Goal: Task Accomplishment & Management: Complete application form

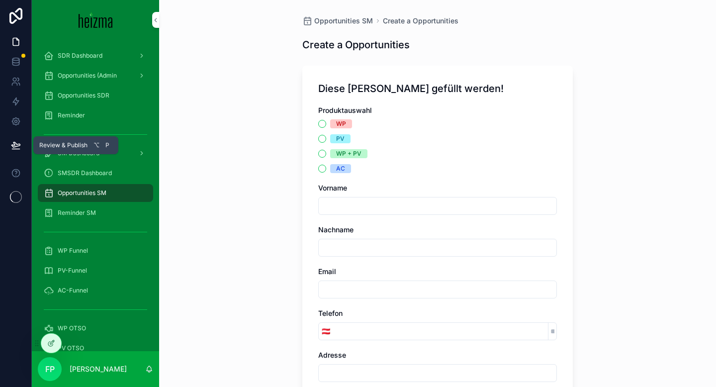
click at [13, 145] on icon at bounding box center [16, 145] width 10 height 10
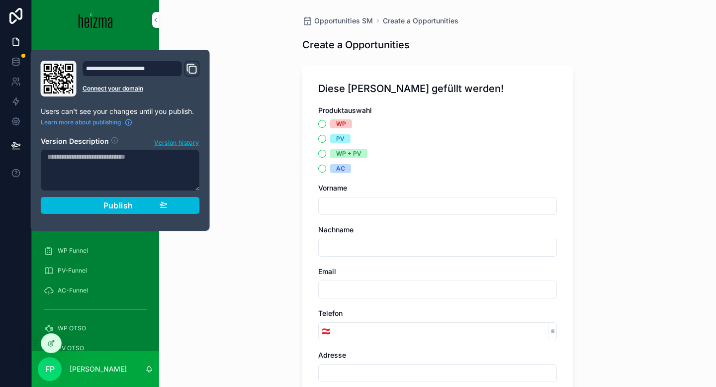
click at [171, 143] on span "Version history" at bounding box center [176, 142] width 45 height 10
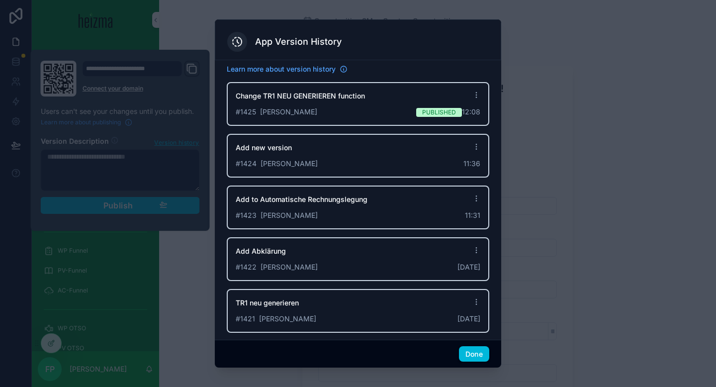
click at [475, 98] on icon at bounding box center [476, 95] width 8 height 8
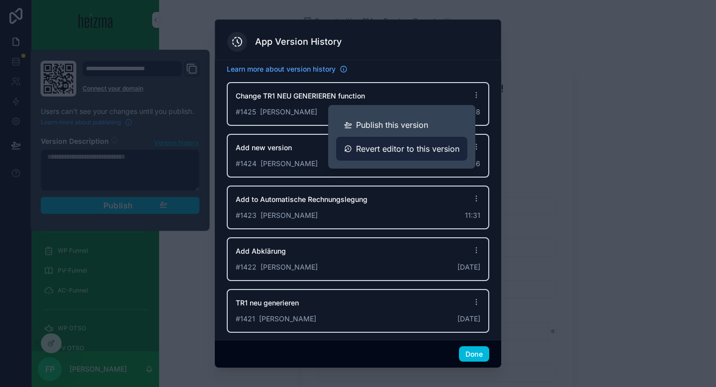
click at [433, 148] on span "Revert editor to this version" at bounding box center [407, 149] width 103 height 12
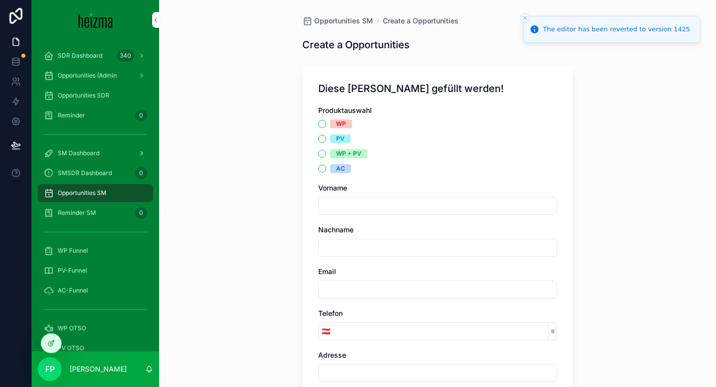
click at [80, 157] on div "SM Dashboard" at bounding box center [95, 153] width 103 height 16
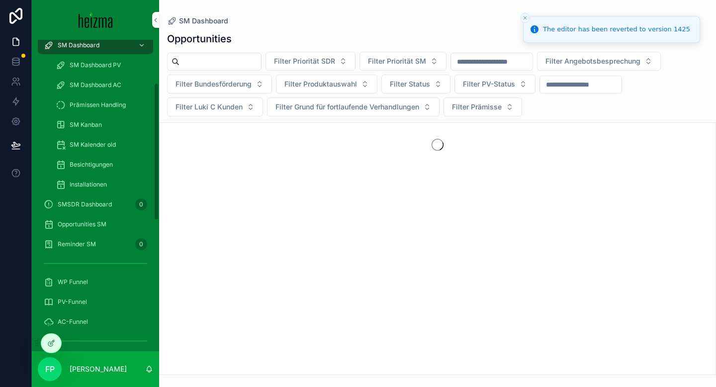
scroll to position [143, 0]
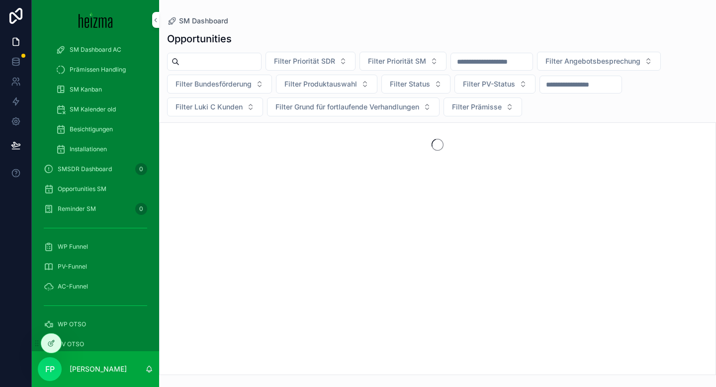
click at [101, 185] on span "Opportunities SM" at bounding box center [82, 189] width 49 height 8
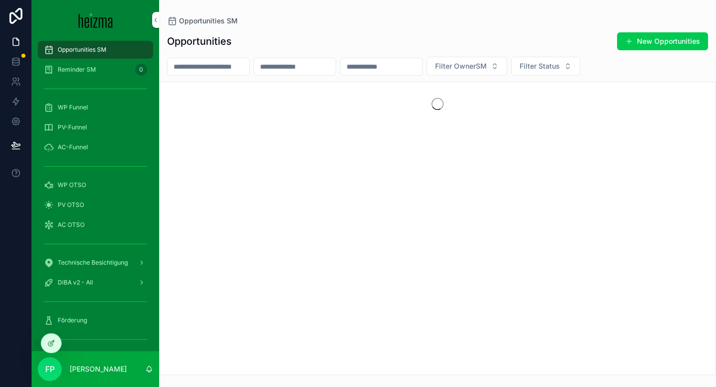
click at [215, 70] on input "scrollable content" at bounding box center [209, 67] width 82 height 14
type input "*********"
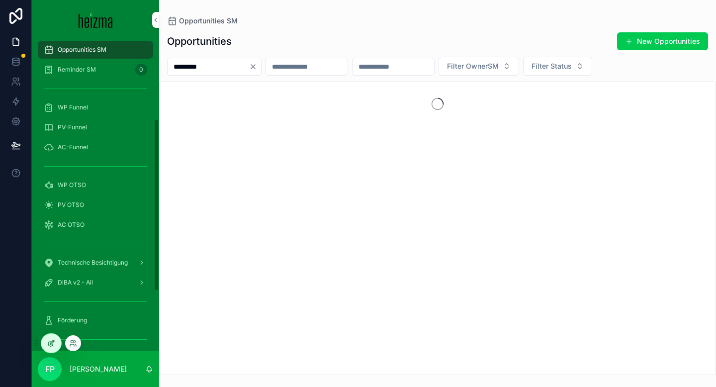
click at [55, 345] on div at bounding box center [51, 343] width 20 height 19
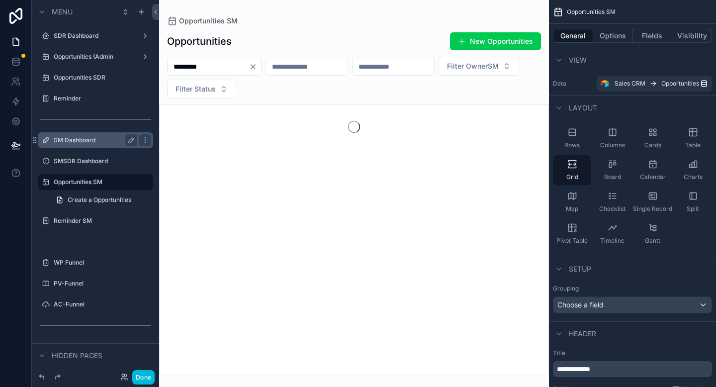
click at [97, 143] on label "SM Dashboard" at bounding box center [94, 140] width 80 height 8
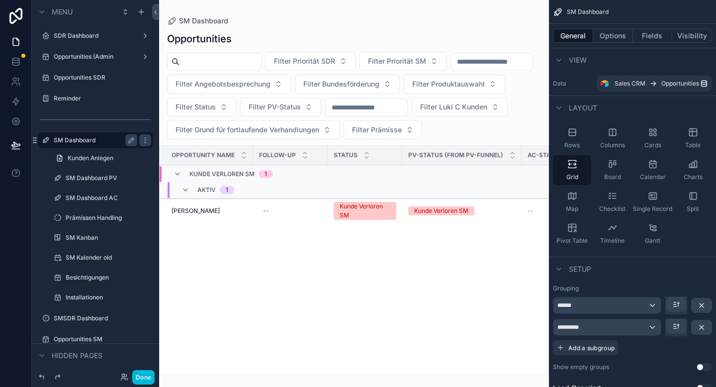
click at [213, 208] on div "scrollable content" at bounding box center [354, 193] width 390 height 387
click at [204, 210] on span "[PERSON_NAME]" at bounding box center [196, 211] width 48 height 8
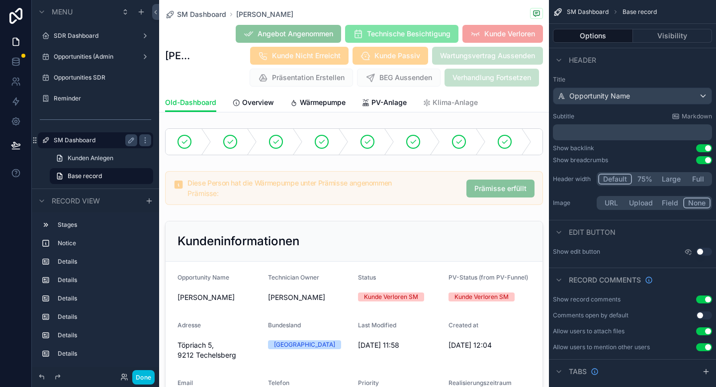
click at [333, 99] on span "Wärmepumpe" at bounding box center [323, 102] width 46 height 10
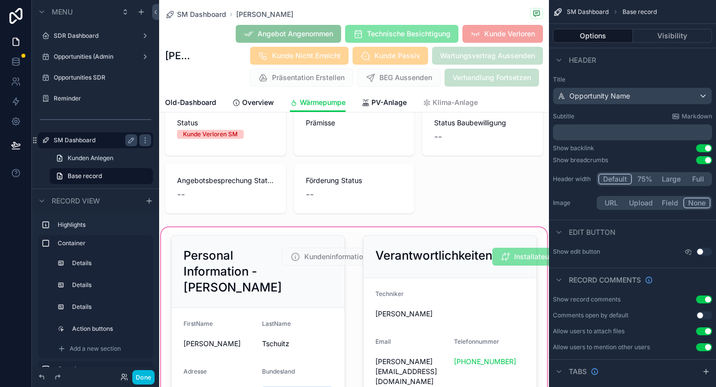
scroll to position [23, 0]
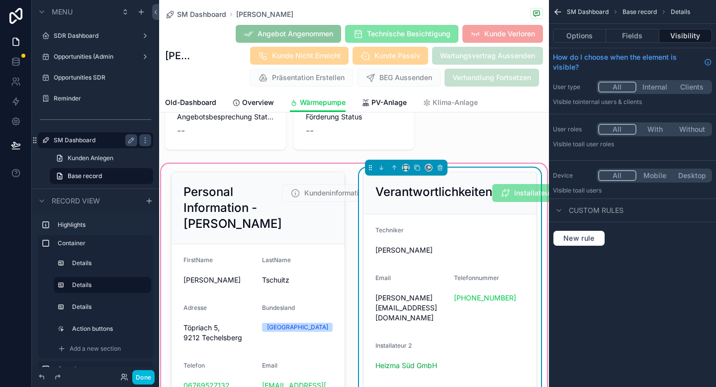
scroll to position [64, 0]
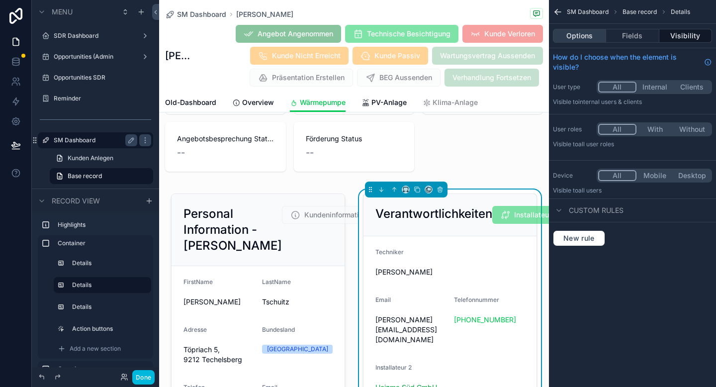
click at [594, 34] on button "Options" at bounding box center [579, 36] width 53 height 14
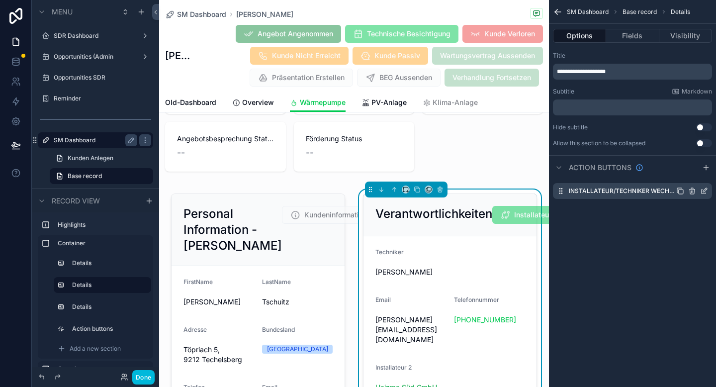
click at [705, 191] on icon "scrollable content" at bounding box center [704, 191] width 8 height 8
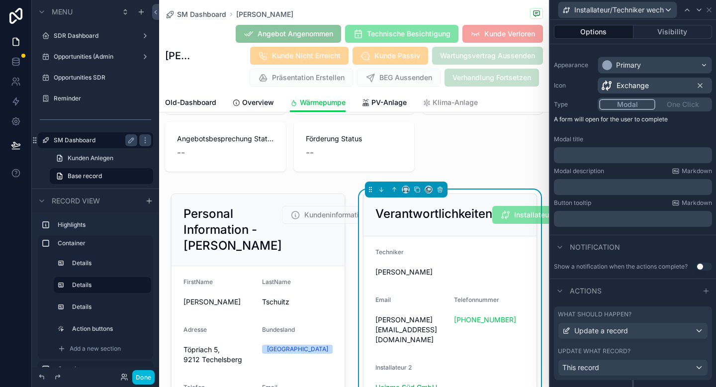
scroll to position [93, 0]
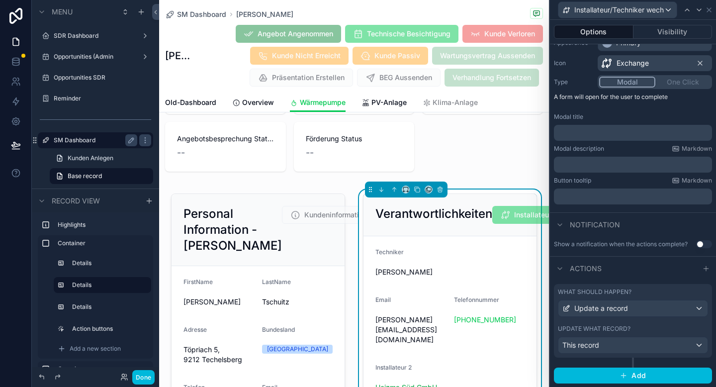
click at [665, 325] on div "Update what record?" at bounding box center [633, 329] width 150 height 8
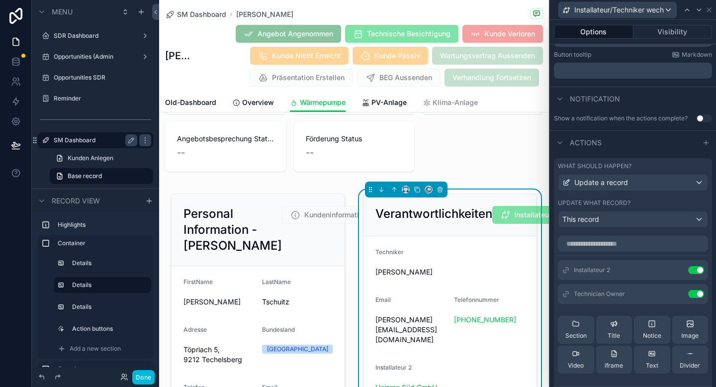
scroll to position [311, 0]
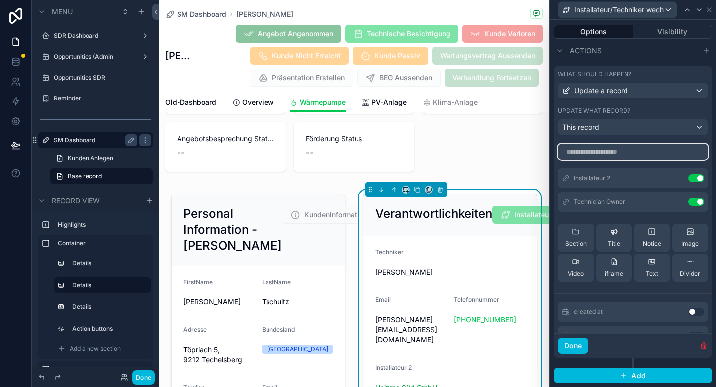
click at [629, 152] on input "text" at bounding box center [633, 152] width 150 height 16
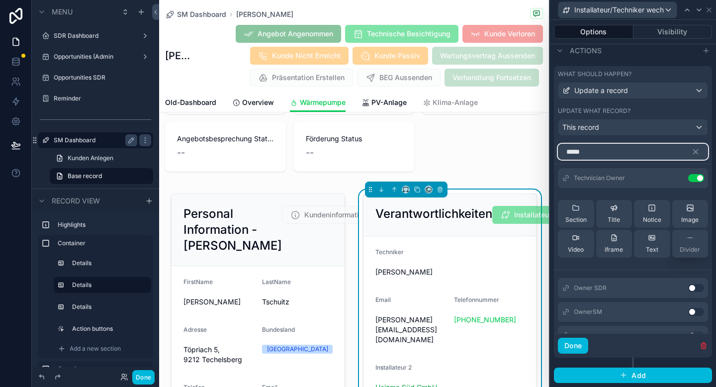
scroll to position [24, 0]
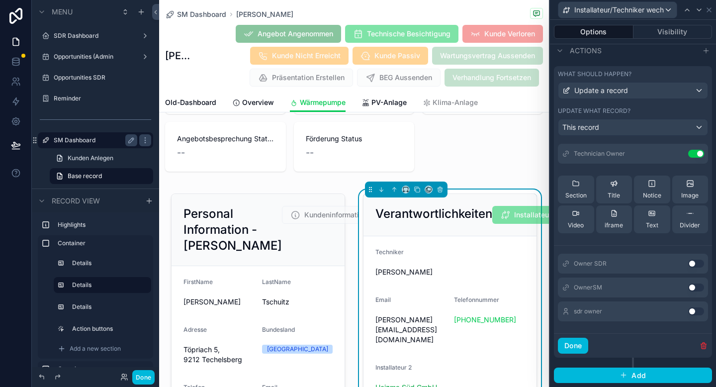
type input "*****"
click at [692, 288] on button "Use setting" at bounding box center [696, 287] width 16 height 8
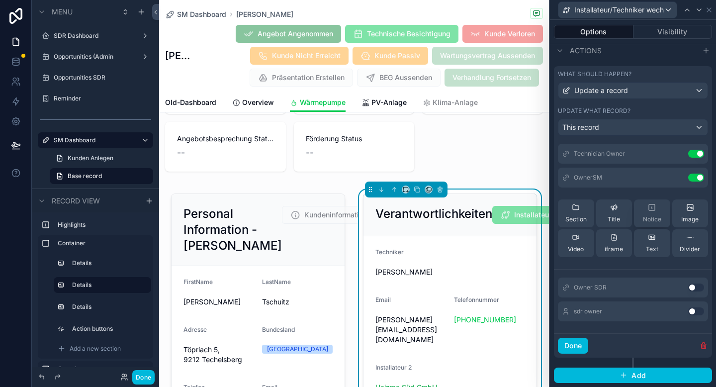
scroll to position [0, 0]
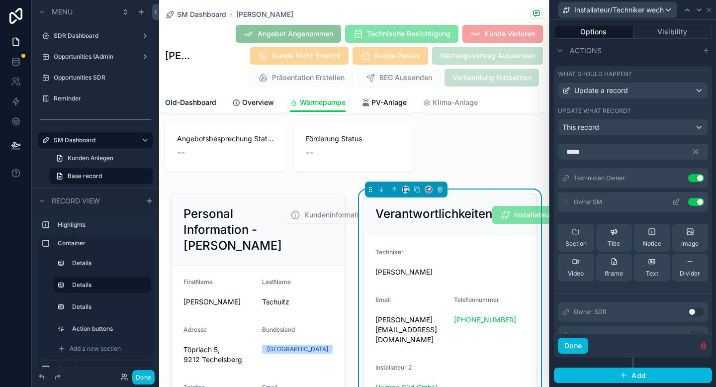
click at [678, 201] on icon at bounding box center [677, 201] width 4 height 4
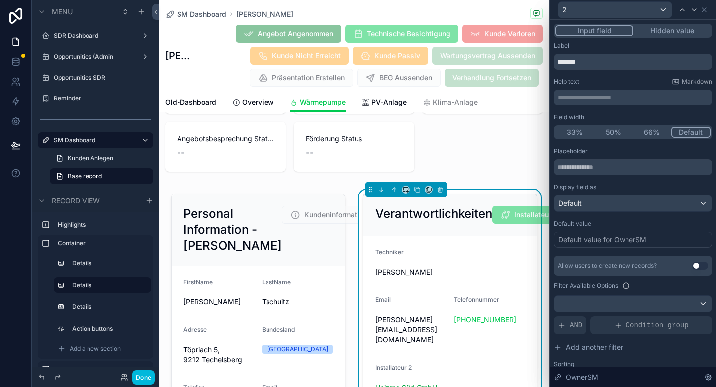
scroll to position [82, 0]
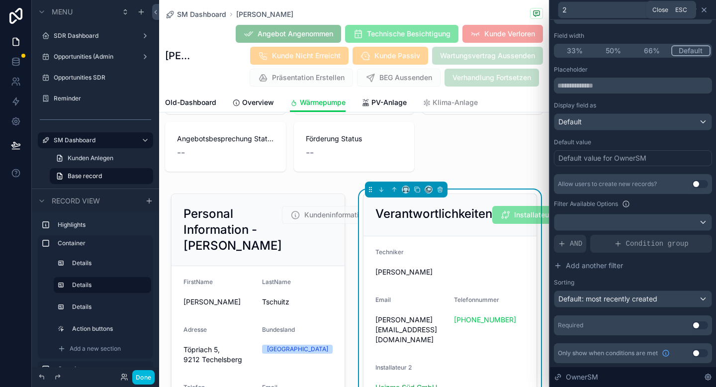
click at [703, 7] on icon at bounding box center [704, 10] width 8 height 8
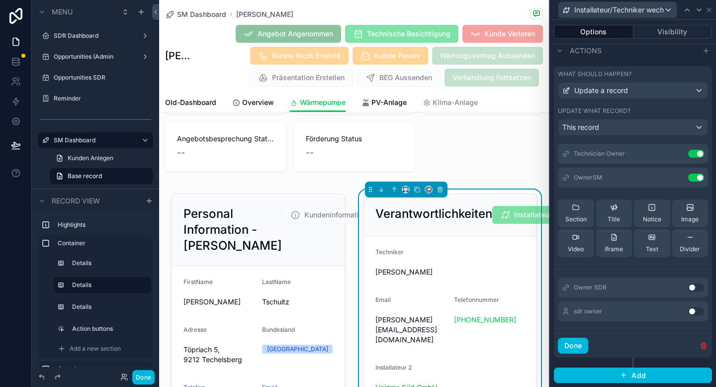
scroll to position [0, 0]
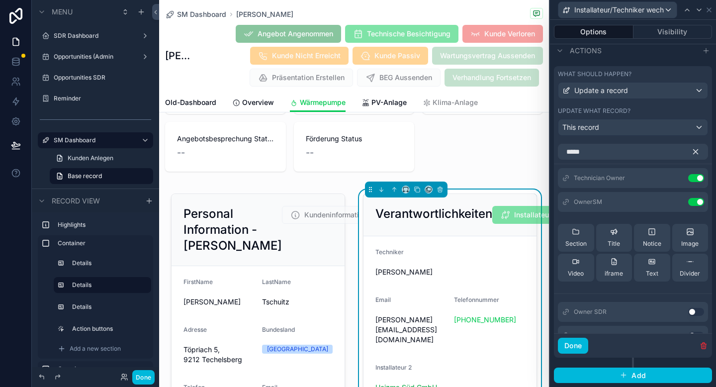
click at [696, 155] on icon "button" at bounding box center [695, 151] width 9 height 9
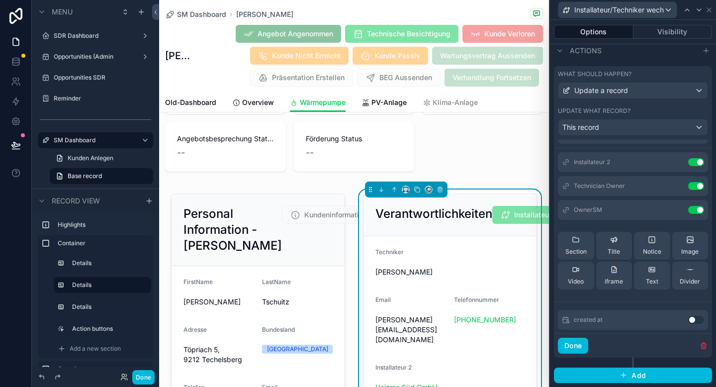
scroll to position [17, 0]
click at [582, 348] on button "Done" at bounding box center [573, 346] width 30 height 16
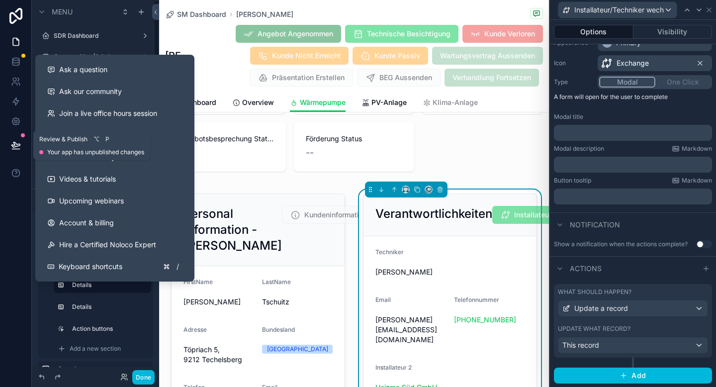
click at [13, 149] on icon at bounding box center [15, 149] width 7 height 0
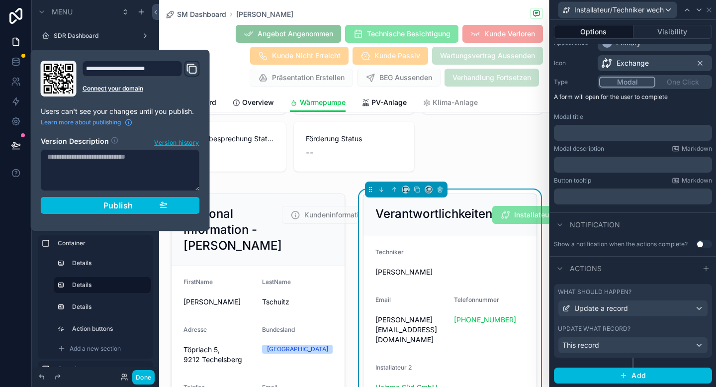
click at [141, 172] on textarea at bounding box center [120, 170] width 159 height 42
type textarea "**********"
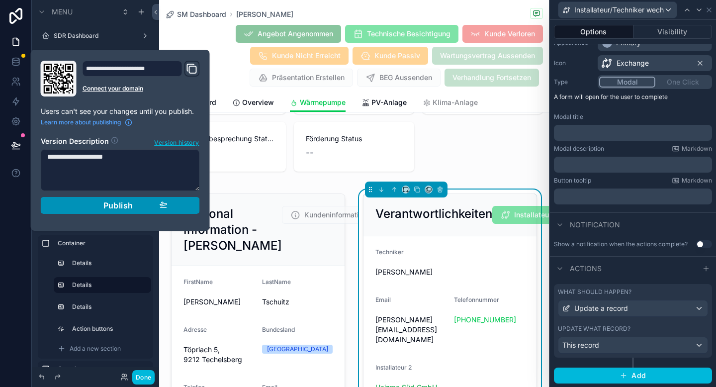
click at [109, 207] on span "Publish" at bounding box center [118, 205] width 30 height 10
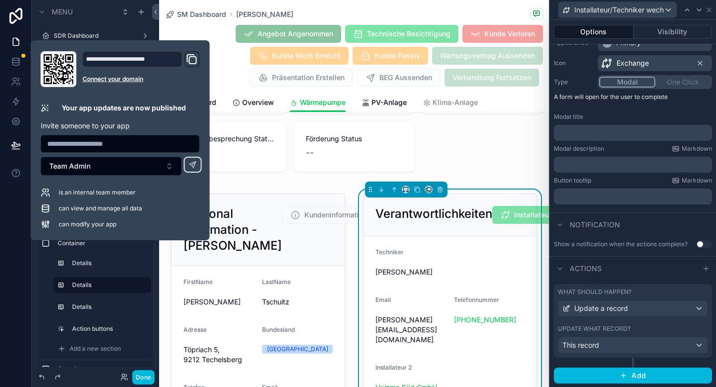
click at [13, 243] on div at bounding box center [16, 193] width 32 height 387
